Goal: Find specific page/section: Find specific page/section

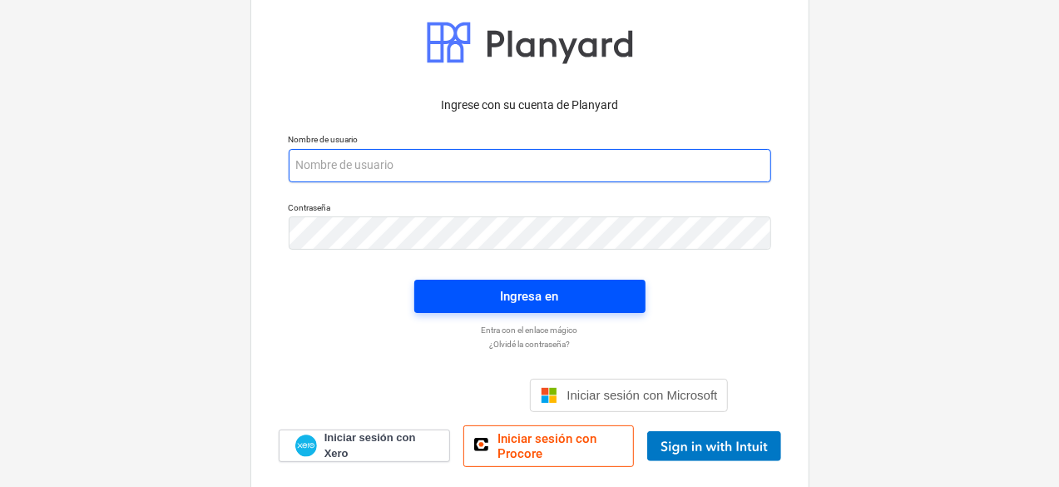
type input "[PERSON_NAME][EMAIL_ADDRESS][DOMAIN_NAME]"
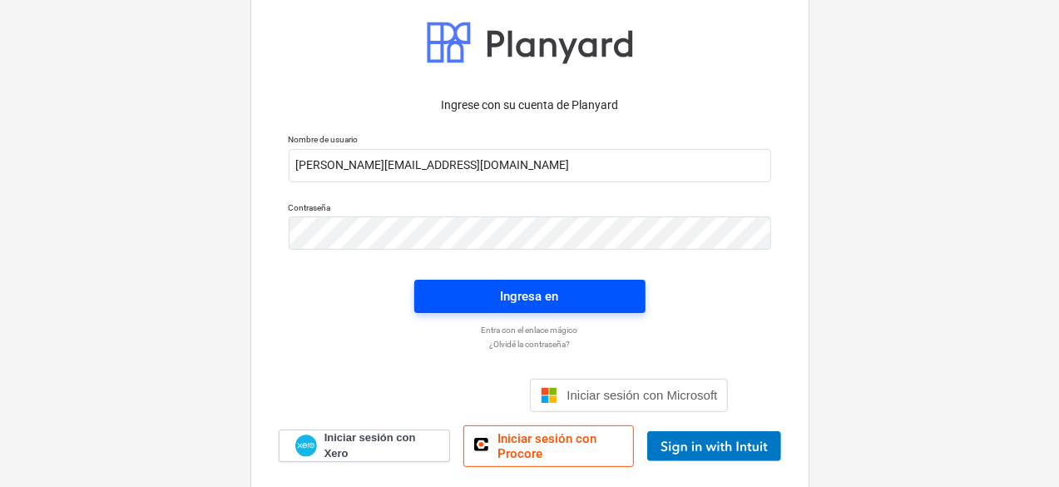
click at [552, 302] on font "Ingresa en" at bounding box center [530, 296] width 58 height 15
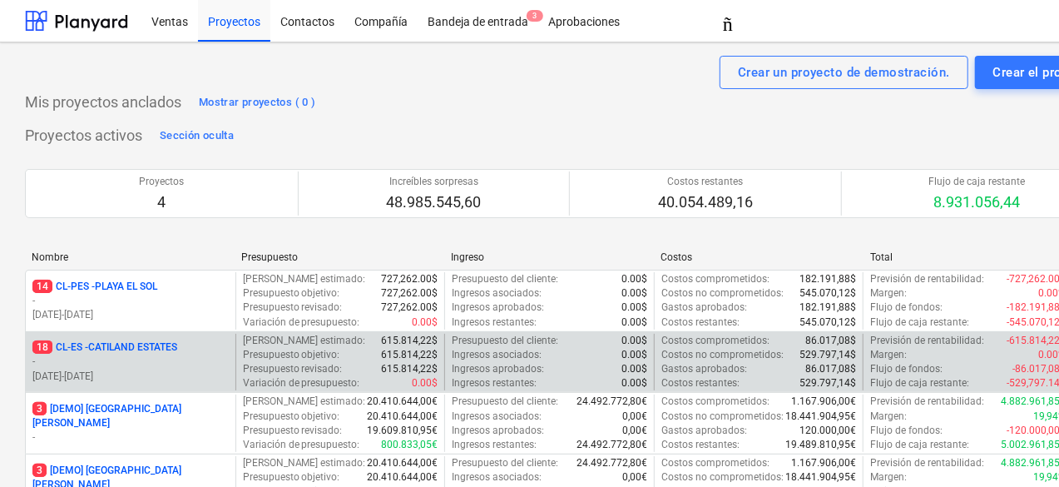
click at [161, 369] on p "[DATE] - [DATE]" at bounding box center [130, 376] width 196 height 14
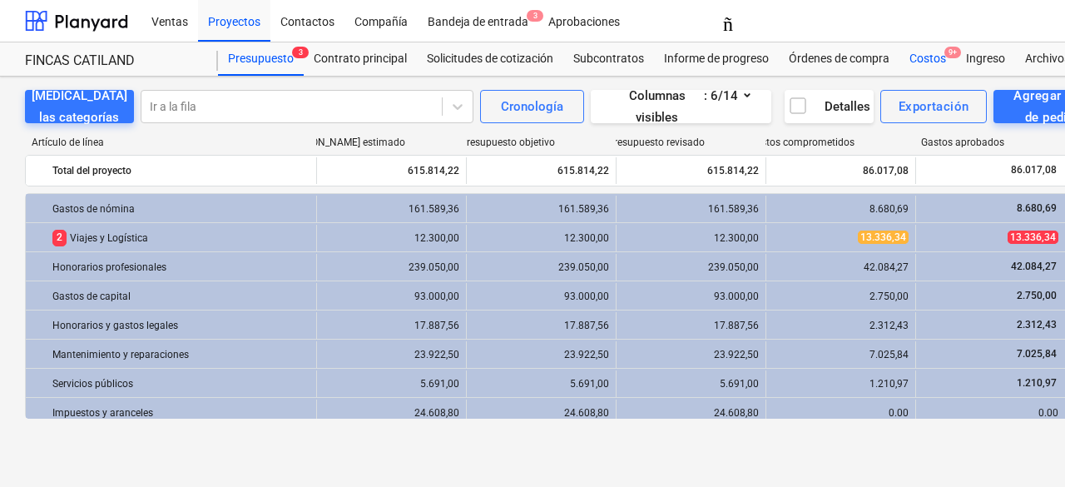
click at [930, 66] on div "Costos 9+" at bounding box center [927, 58] width 57 height 33
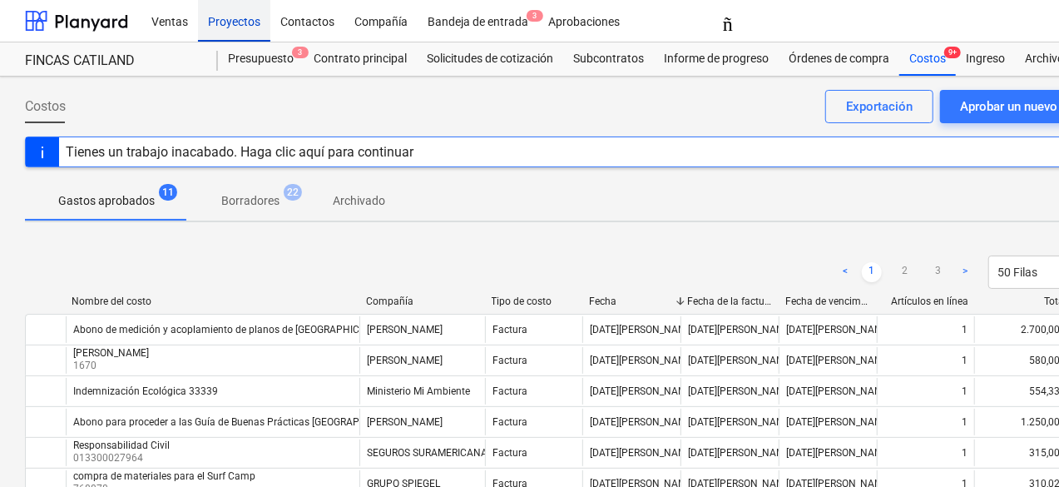
click at [253, 26] on font "Proyectos" at bounding box center [234, 21] width 52 height 13
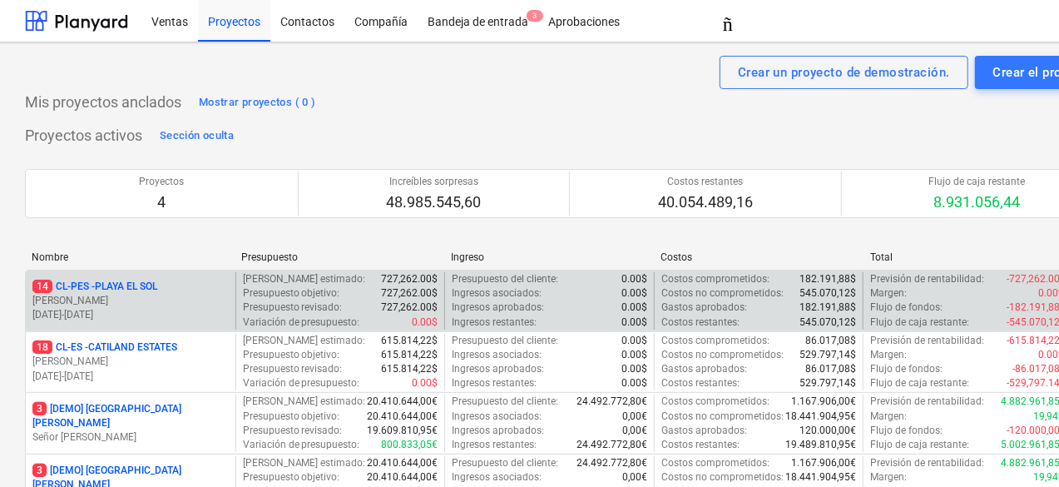
click at [165, 308] on p "[DATE] - [DATE]" at bounding box center [130, 315] width 196 height 14
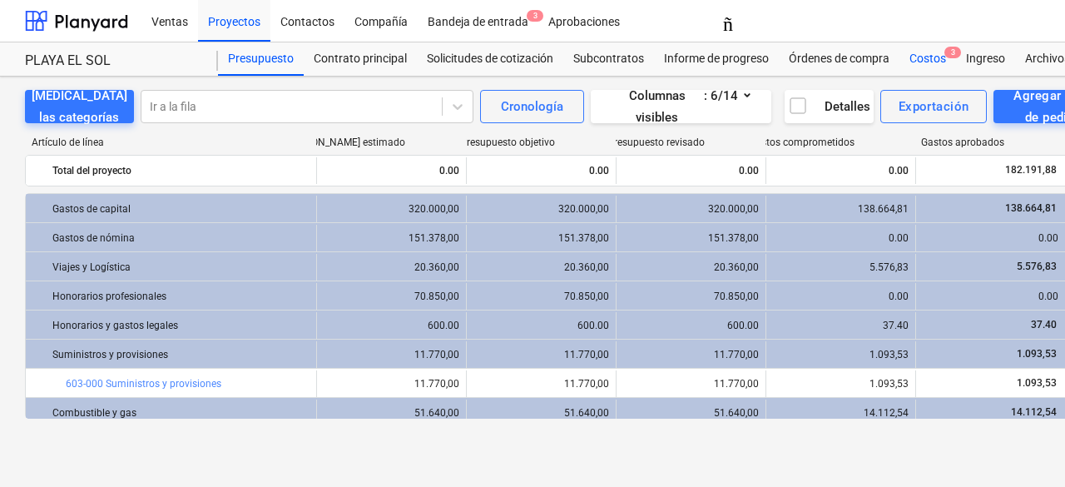
click at [935, 59] on font "Costos" at bounding box center [927, 58] width 37 height 13
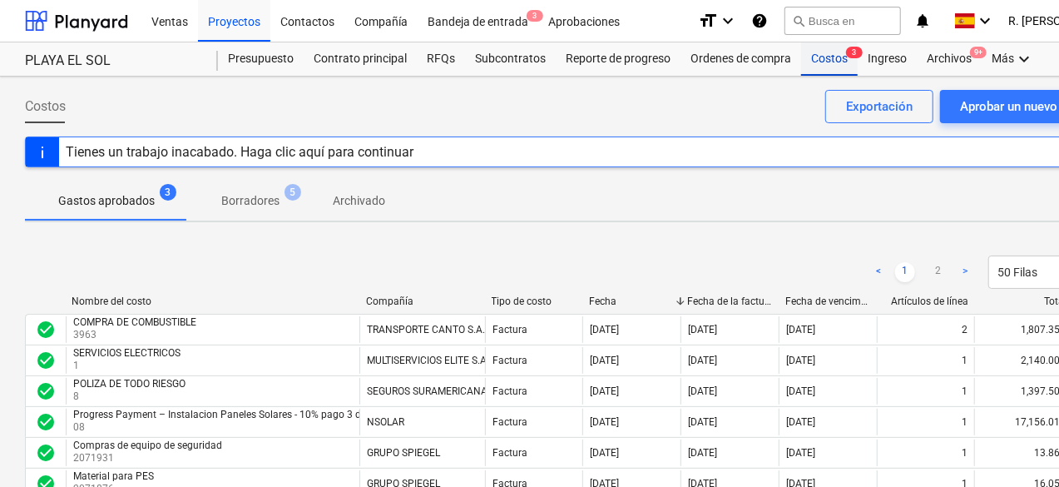
click at [828, 57] on div "Costos 3" at bounding box center [829, 58] width 57 height 33
click at [219, 17] on div "Proyectos" at bounding box center [234, 20] width 72 height 42
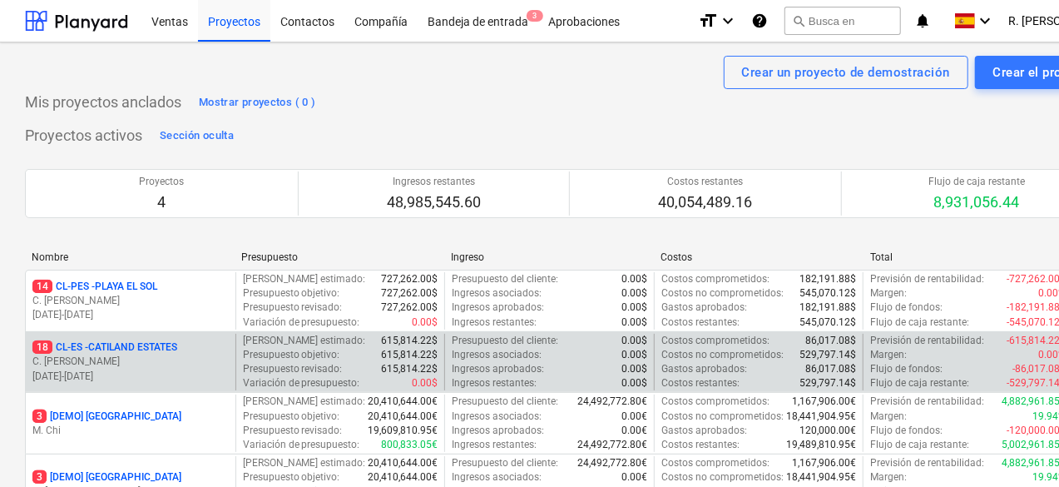
click at [131, 362] on p "[PERSON_NAME]" at bounding box center [130, 361] width 196 height 14
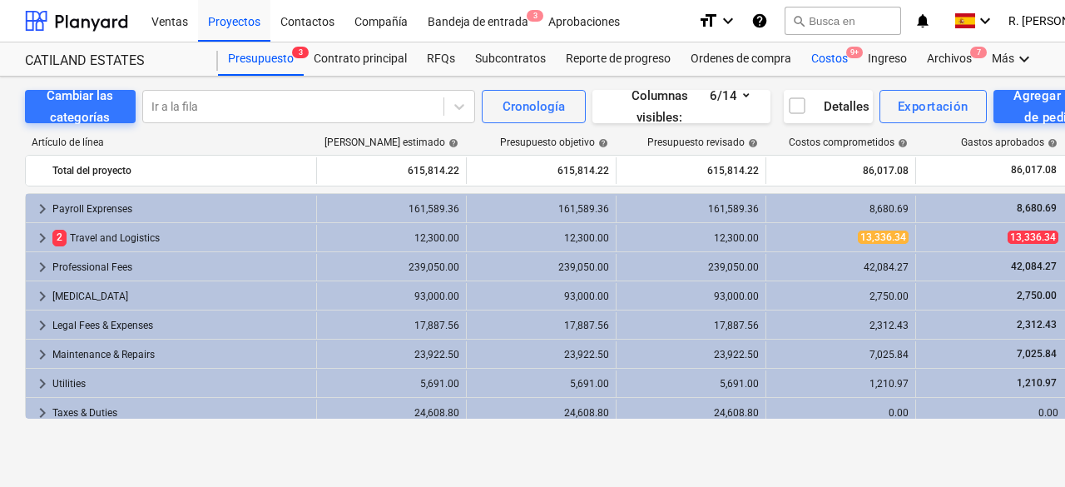
click at [828, 59] on div "Costos 9+" at bounding box center [829, 58] width 57 height 33
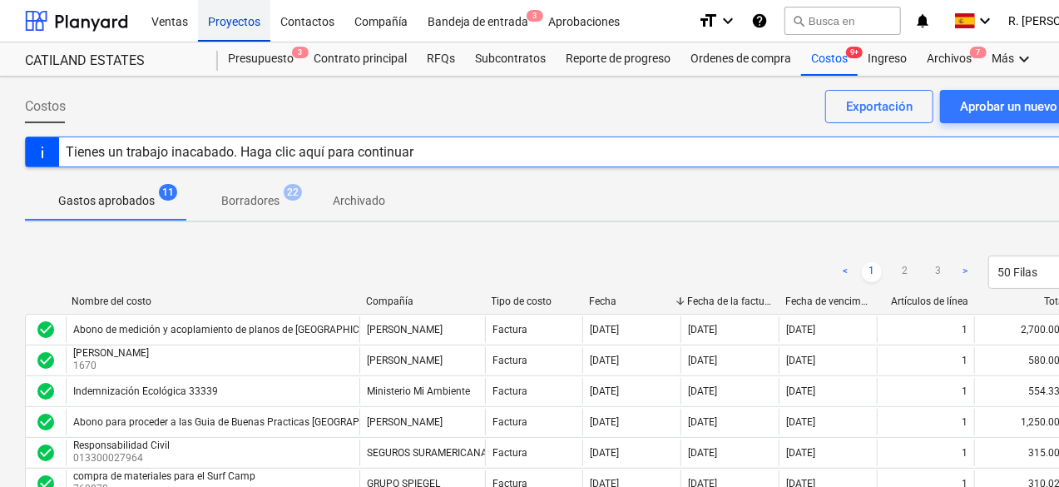
click at [245, 32] on div "Proyectos" at bounding box center [234, 20] width 72 height 42
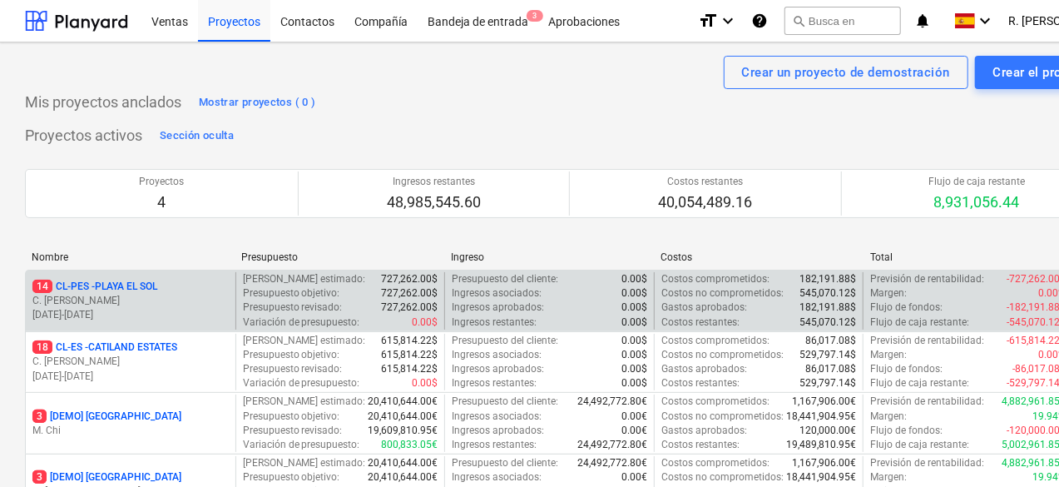
click at [143, 310] on p "[DATE] - [DATE]" at bounding box center [130, 315] width 196 height 14
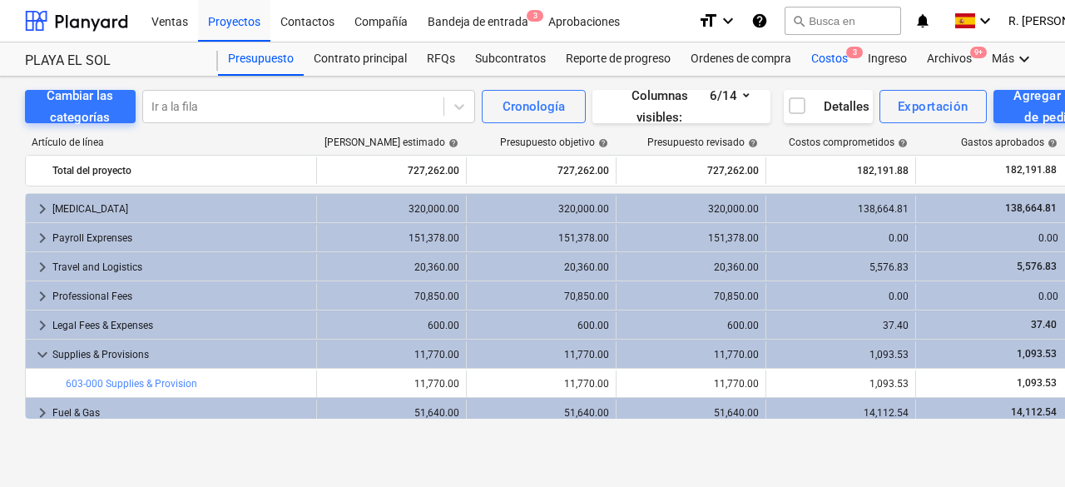
click at [830, 54] on div "Costos 3" at bounding box center [829, 58] width 57 height 33
